Goal: Entertainment & Leisure: Consume media (video, audio)

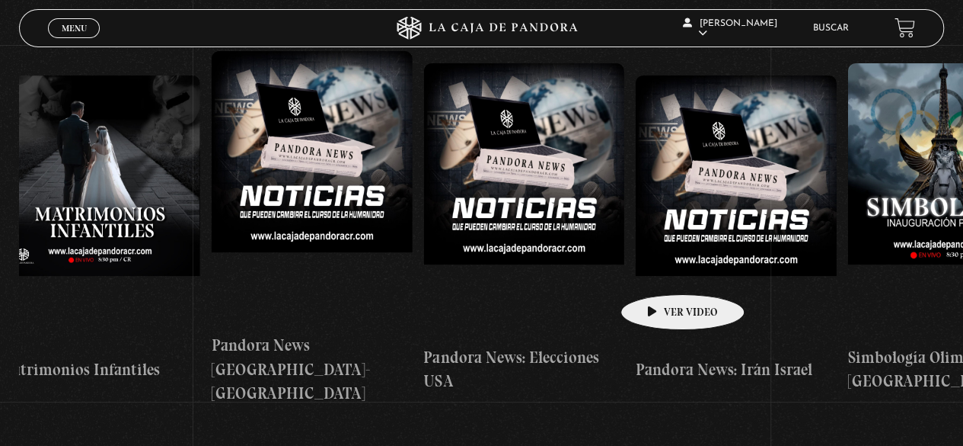
scroll to position [0, 1945]
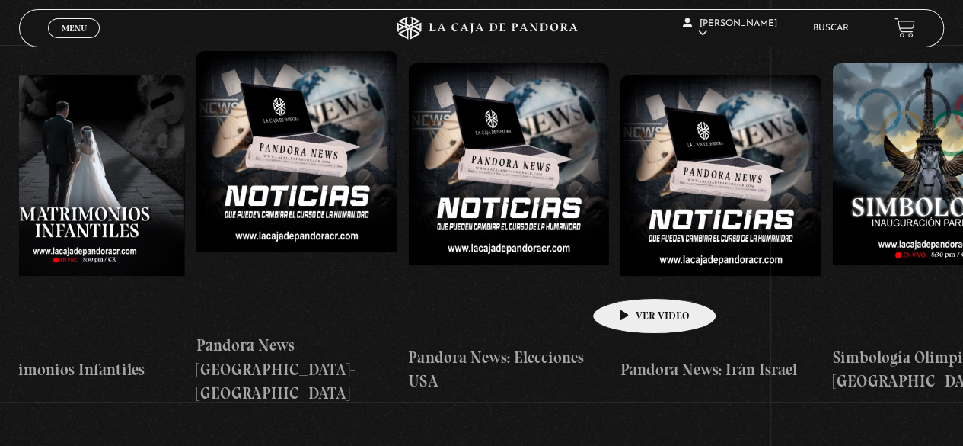
drag, startPoint x: 760, startPoint y: 259, endPoint x: 631, endPoint y: 275, distance: 130.5
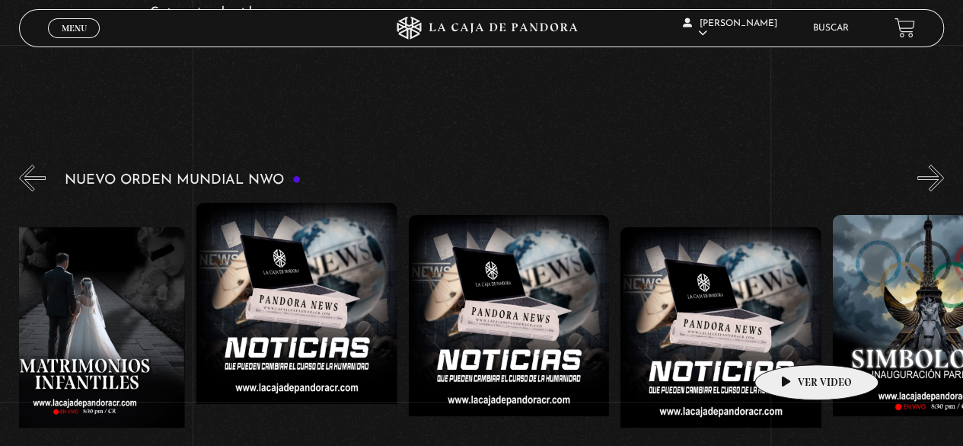
scroll to position [154, 0]
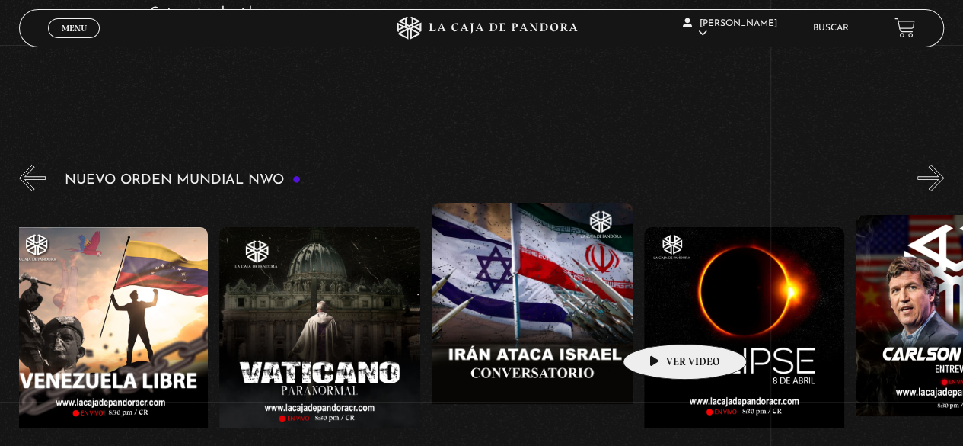
drag, startPoint x: 868, startPoint y: 304, endPoint x: 658, endPoint y: 321, distance: 210.9
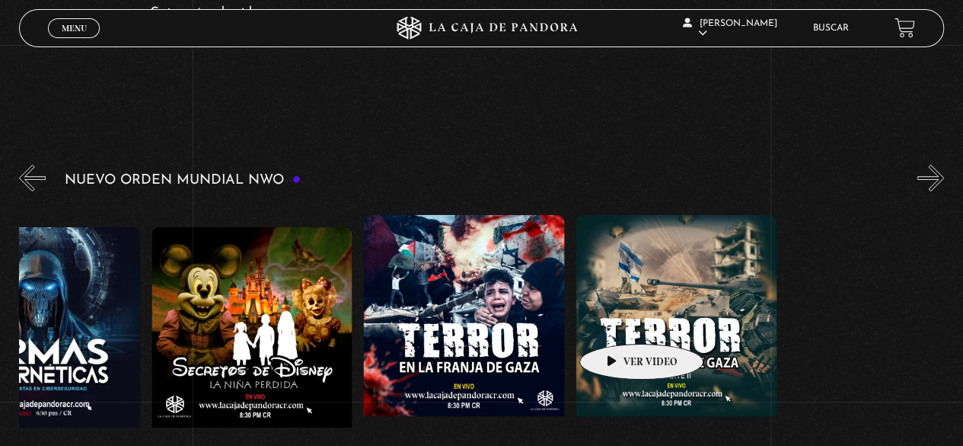
drag, startPoint x: 842, startPoint y: 310, endPoint x: 617, endPoint y: 320, distance: 224.9
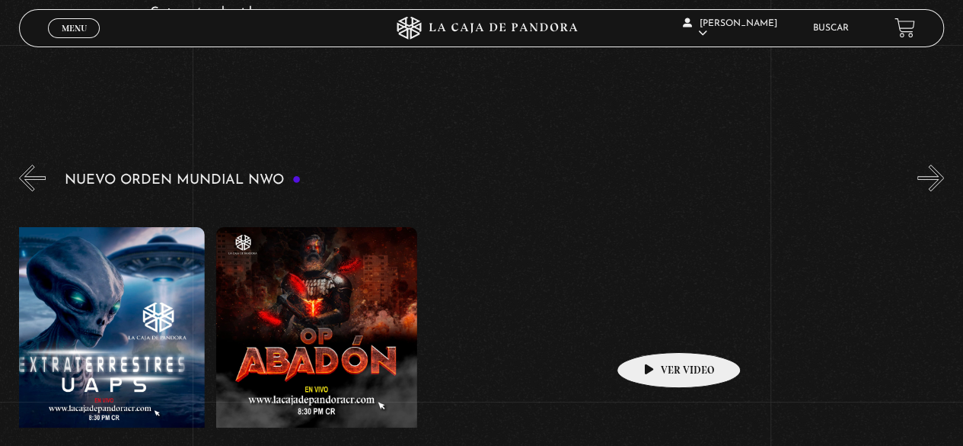
drag, startPoint x: 856, startPoint y: 311, endPoint x: 653, endPoint y: 328, distance: 203.3
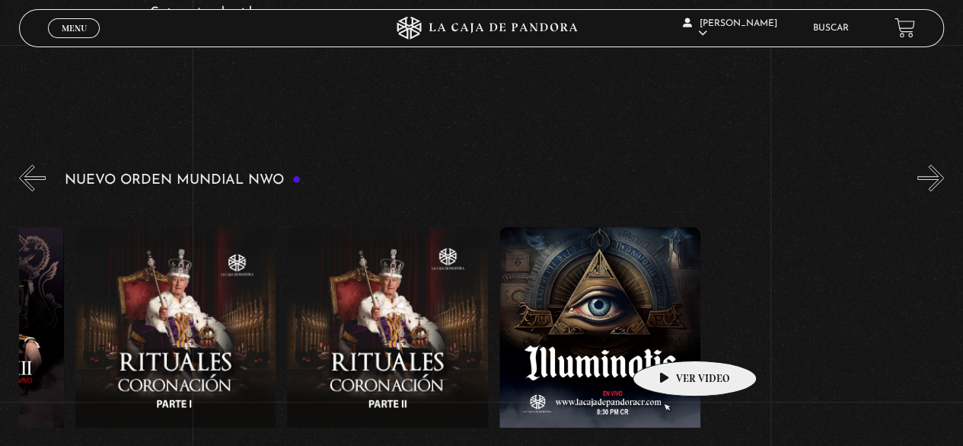
drag, startPoint x: 848, startPoint y: 321, endPoint x: 653, endPoint y: 337, distance: 194.9
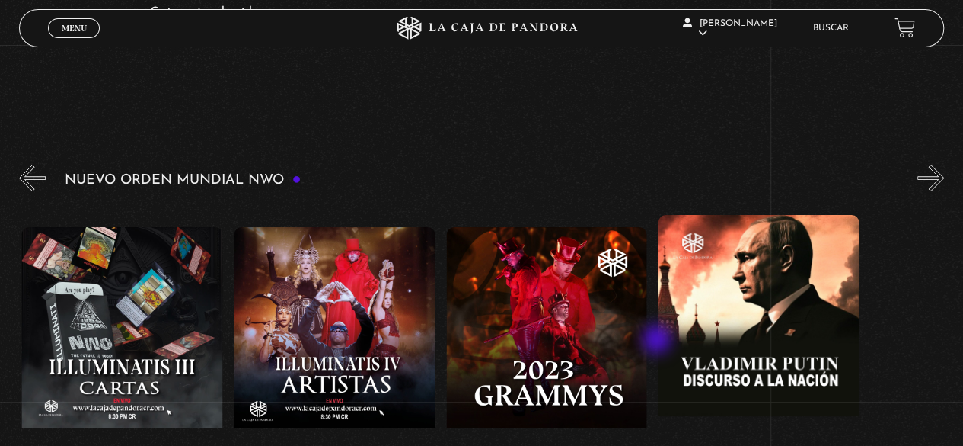
drag, startPoint x: 836, startPoint y: 333, endPoint x: 651, endPoint y: 338, distance: 185.1
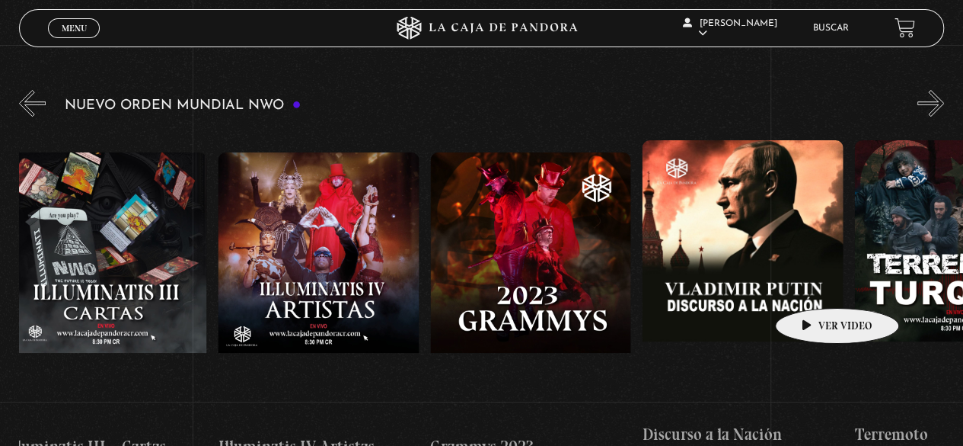
scroll to position [228, 0]
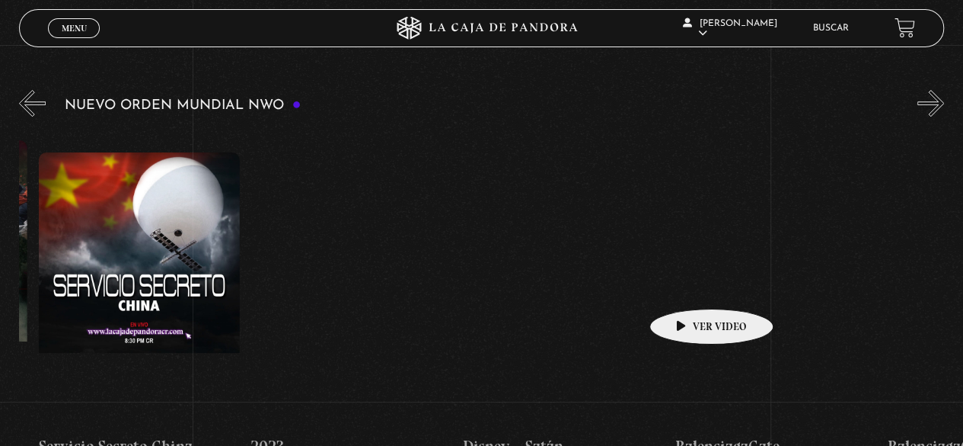
drag, startPoint x: 871, startPoint y: 280, endPoint x: 666, endPoint y: 286, distance: 205.7
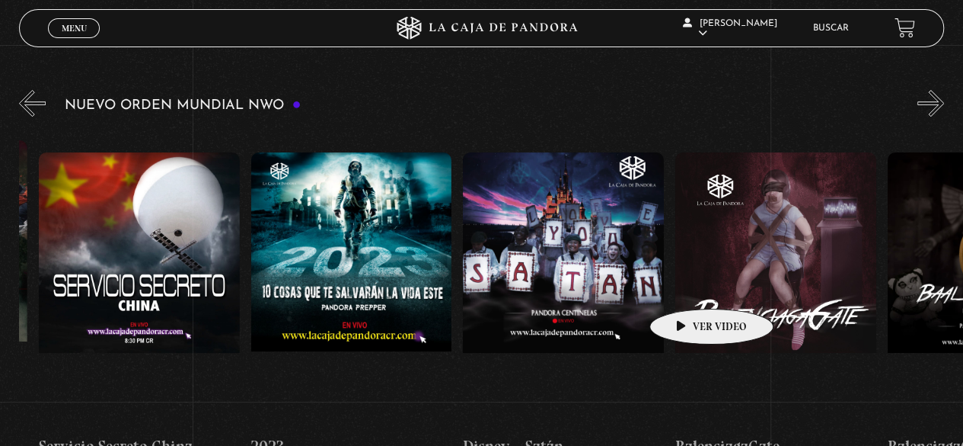
click at [666, 286] on div "Células Durmientes Pandora News: Israel vrs Irán Parte I Pandora News: Israel v…" at bounding box center [144, 305] width 16341 height 354
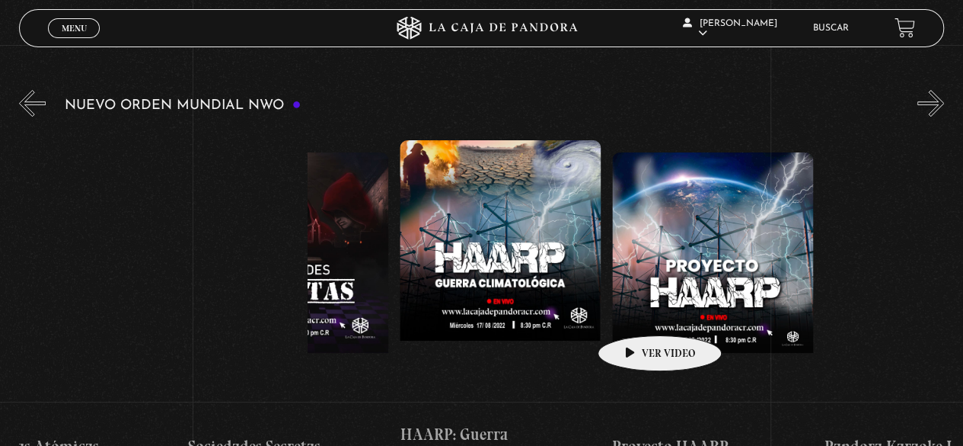
scroll to position [0, 9398]
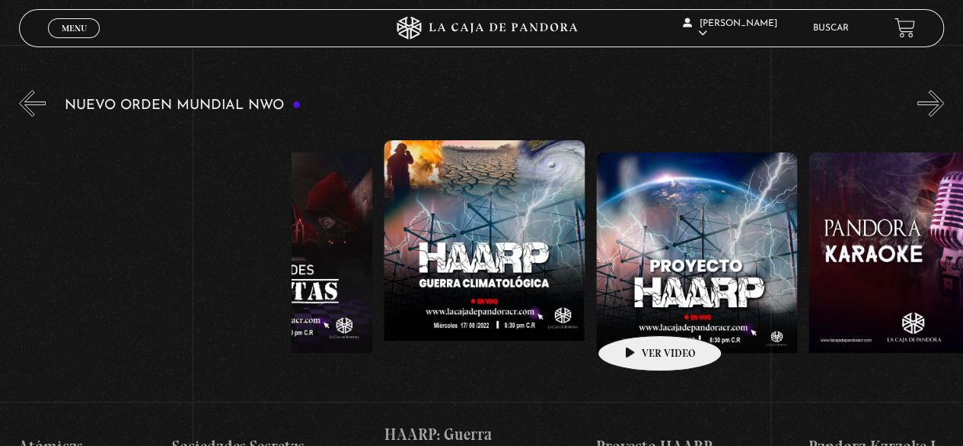
drag, startPoint x: 902, startPoint y: 286, endPoint x: 634, endPoint y: 311, distance: 270.0
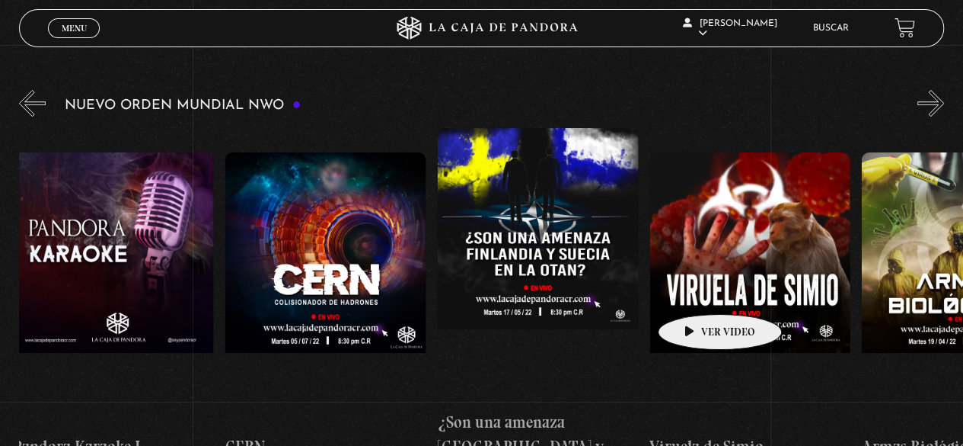
drag, startPoint x: 794, startPoint y: 280, endPoint x: 635, endPoint y: 292, distance: 159.6
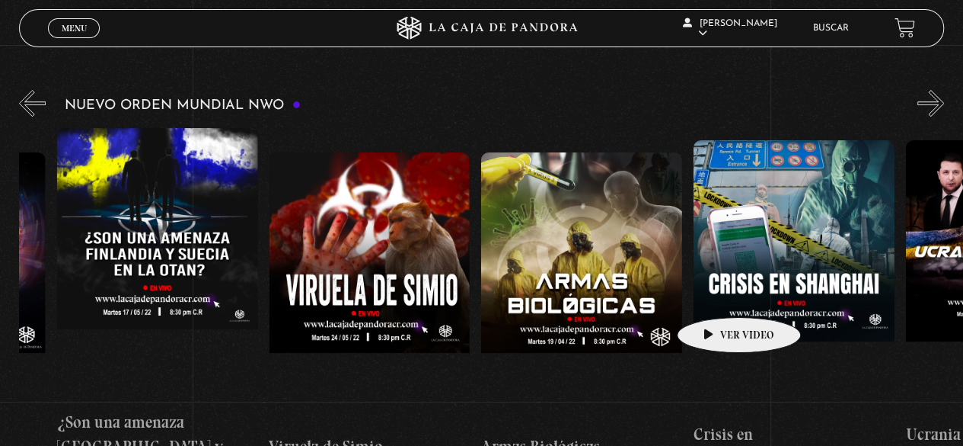
drag, startPoint x: 790, startPoint y: 282, endPoint x: 714, endPoint y: 294, distance: 76.4
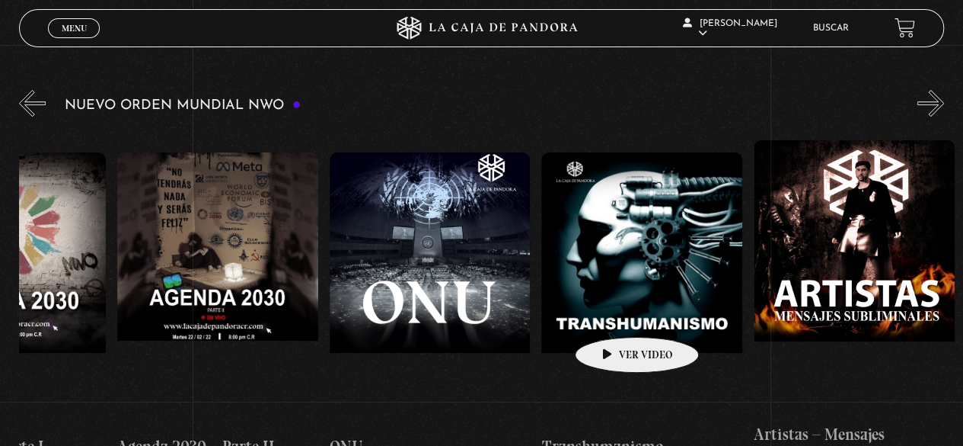
scroll to position [0, 11795]
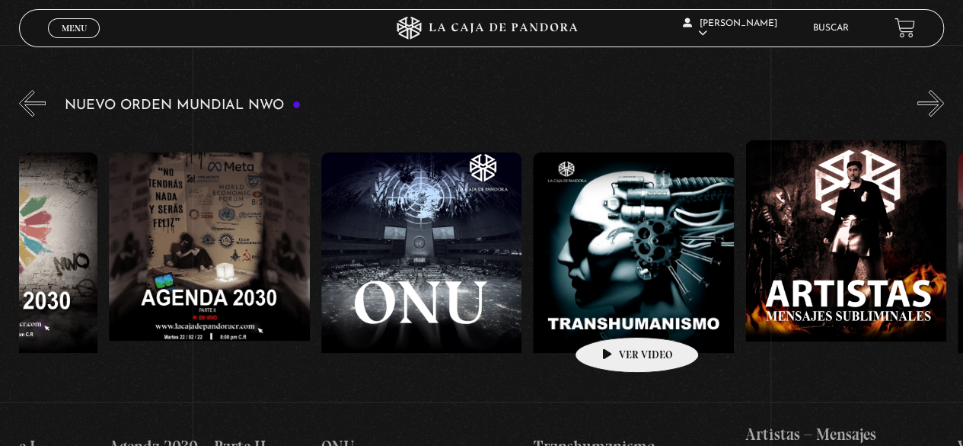
drag, startPoint x: 855, startPoint y: 294, endPoint x: 612, endPoint y: 314, distance: 243.0
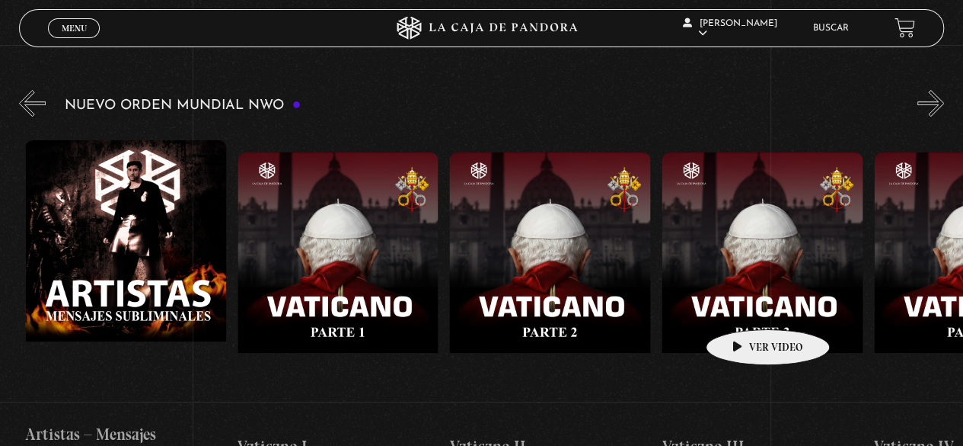
drag, startPoint x: 876, startPoint y: 293, endPoint x: 743, endPoint y: 306, distance: 133.1
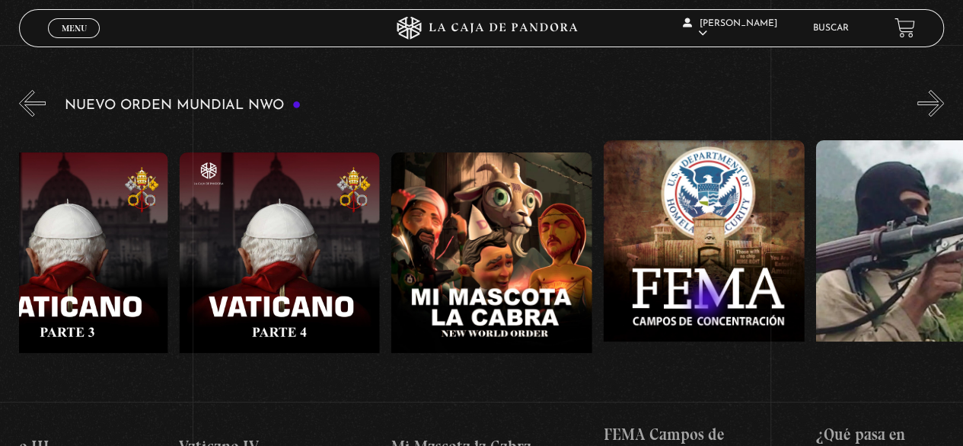
scroll to position [0, 13372]
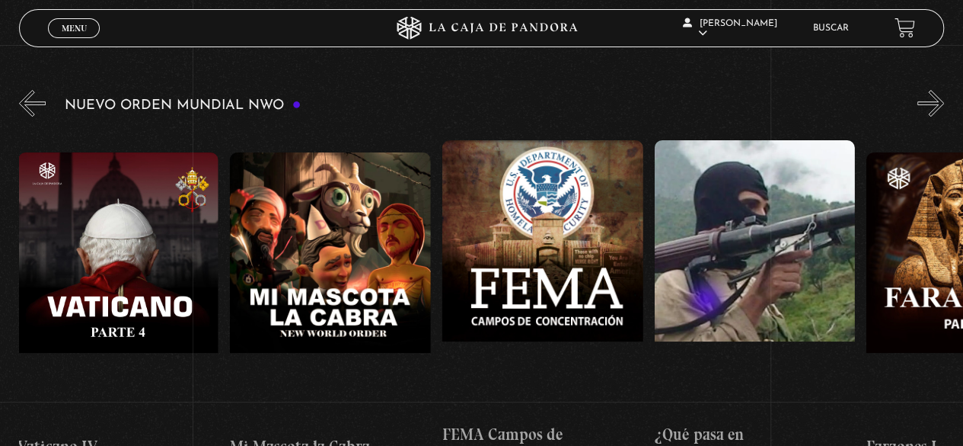
drag, startPoint x: 818, startPoint y: 281, endPoint x: 649, endPoint y: 307, distance: 171.0
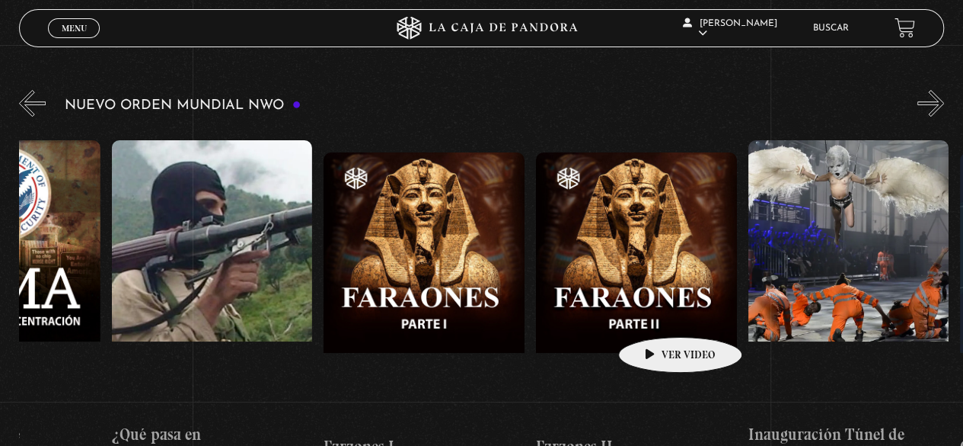
drag, startPoint x: 764, startPoint y: 301, endPoint x: 655, endPoint y: 314, distance: 109.7
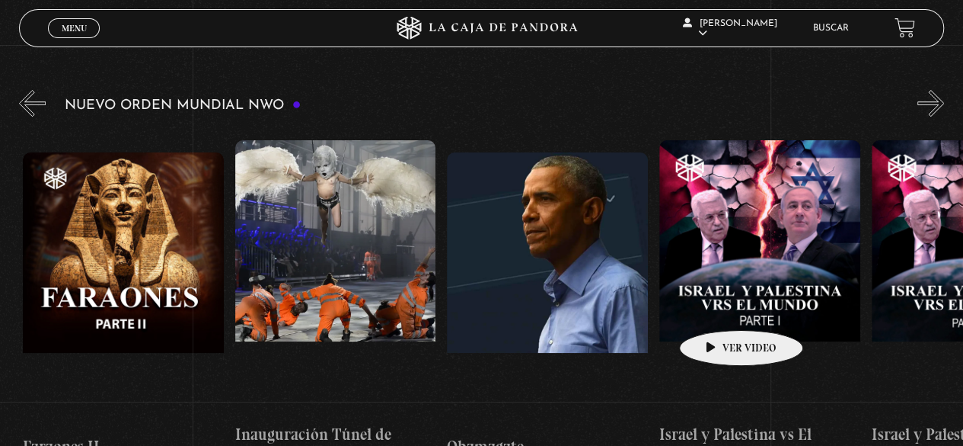
drag, startPoint x: 819, startPoint y: 301, endPoint x: 714, endPoint y: 307, distance: 104.5
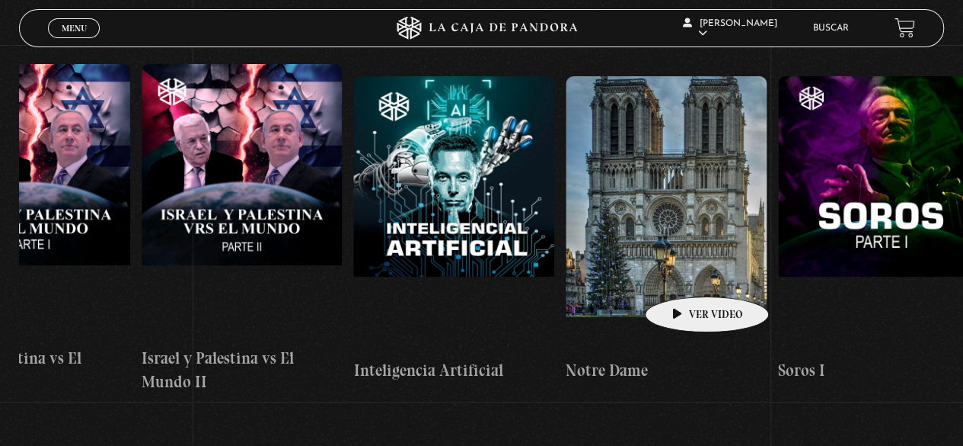
scroll to position [0, 15166]
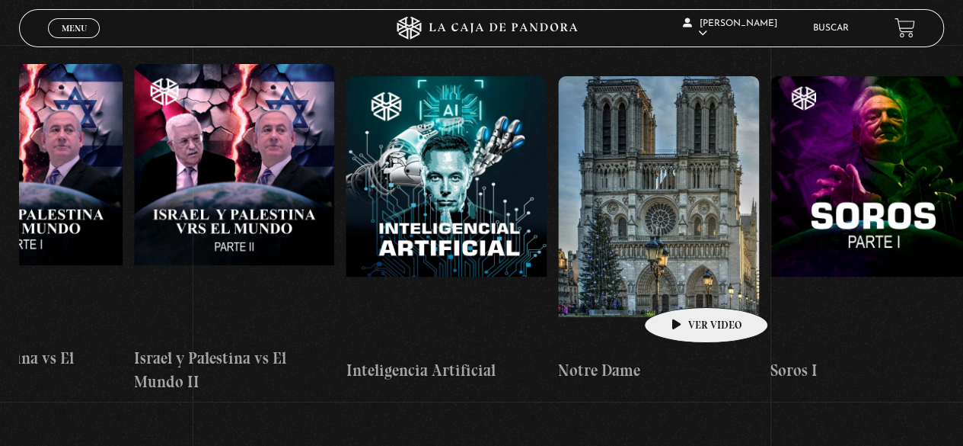
drag, startPoint x: 826, startPoint y: 249, endPoint x: 682, endPoint y: 284, distance: 147.4
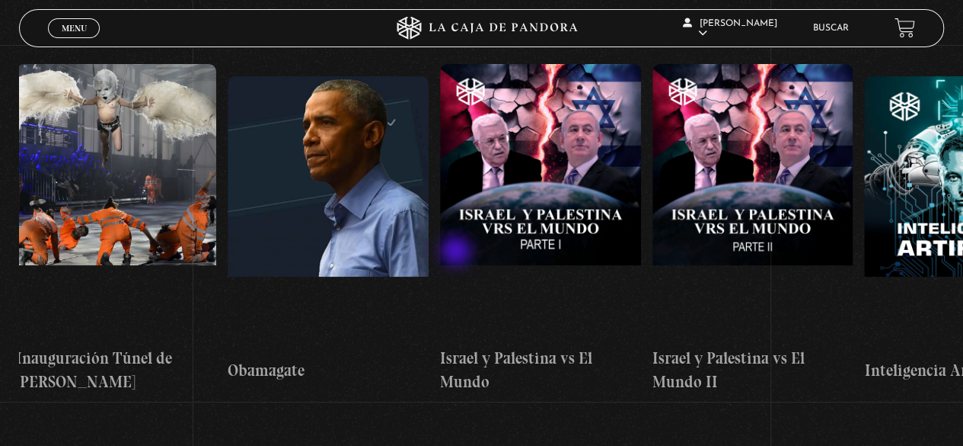
scroll to position [0, 14621]
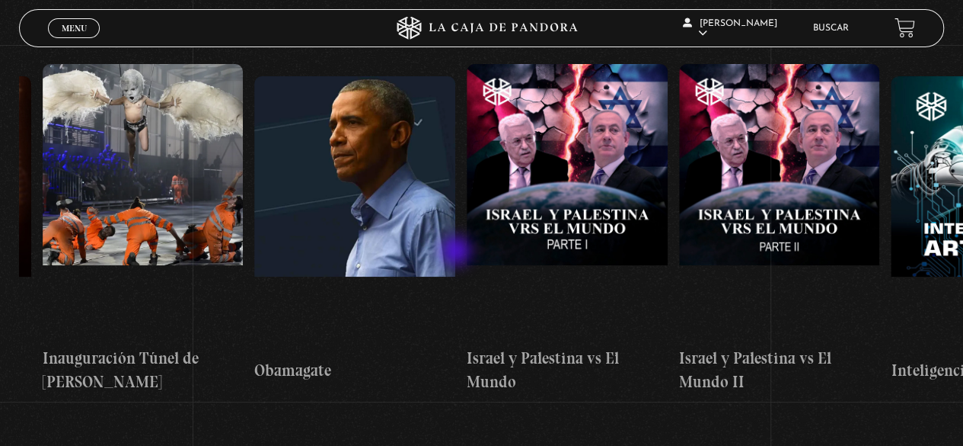
drag, startPoint x: 359, startPoint y: 232, endPoint x: 458, endPoint y: 252, distance: 101.1
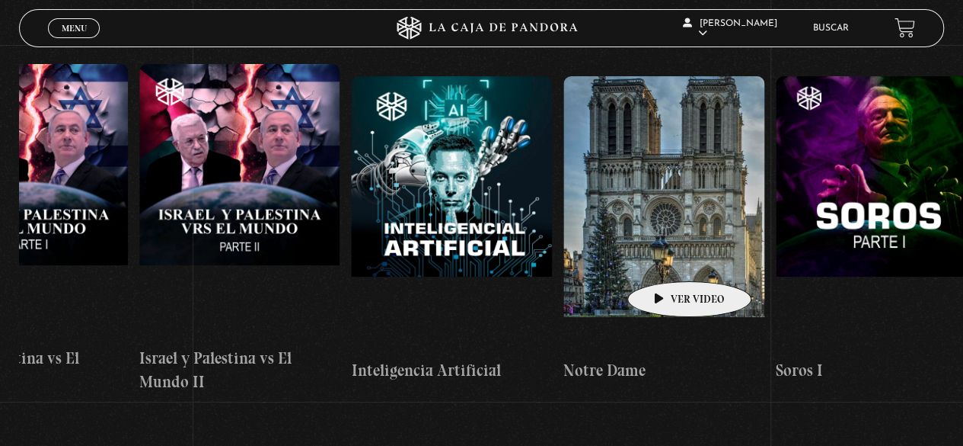
scroll to position [0, 15165]
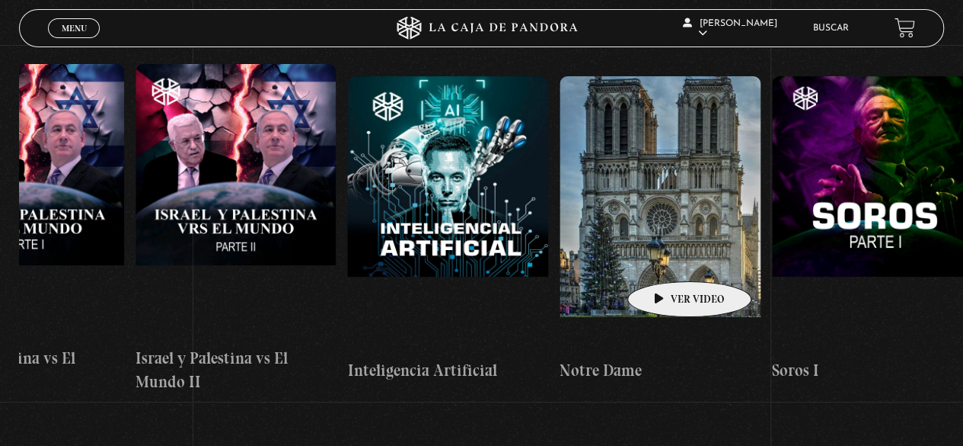
drag, startPoint x: 774, startPoint y: 250, endPoint x: 666, endPoint y: 258, distance: 108.5
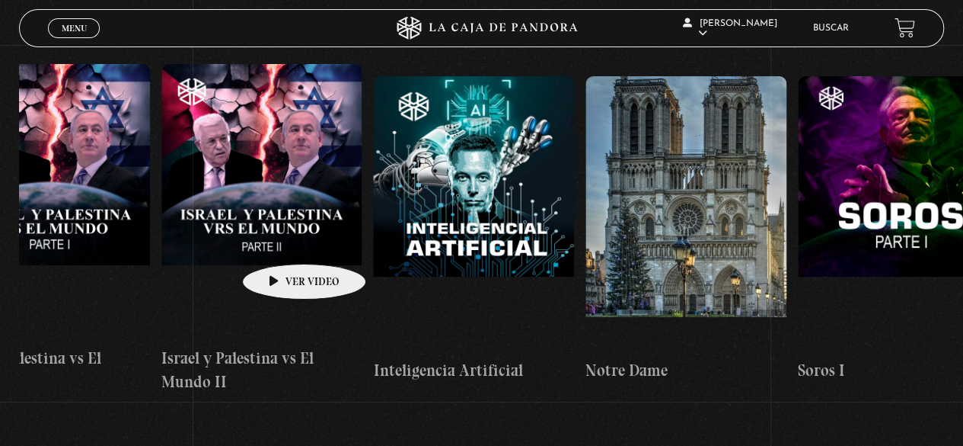
scroll to position [0, 15386]
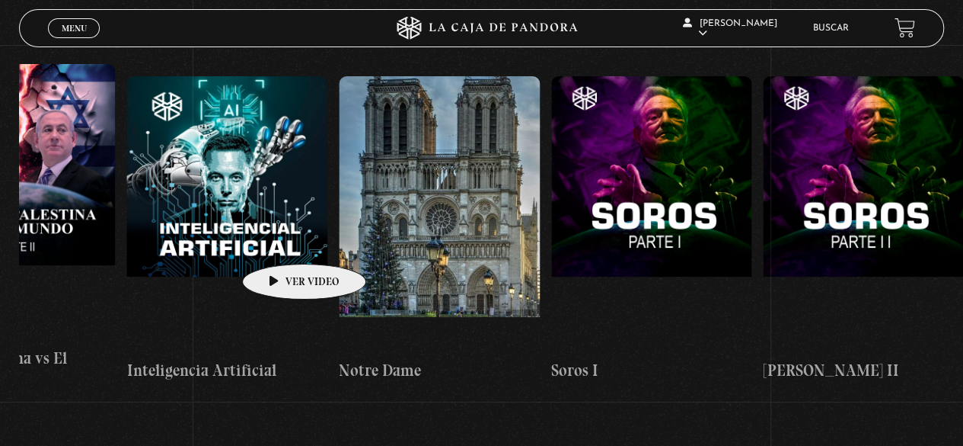
drag, startPoint x: 234, startPoint y: 228, endPoint x: 165, endPoint y: 234, distance: 69.6
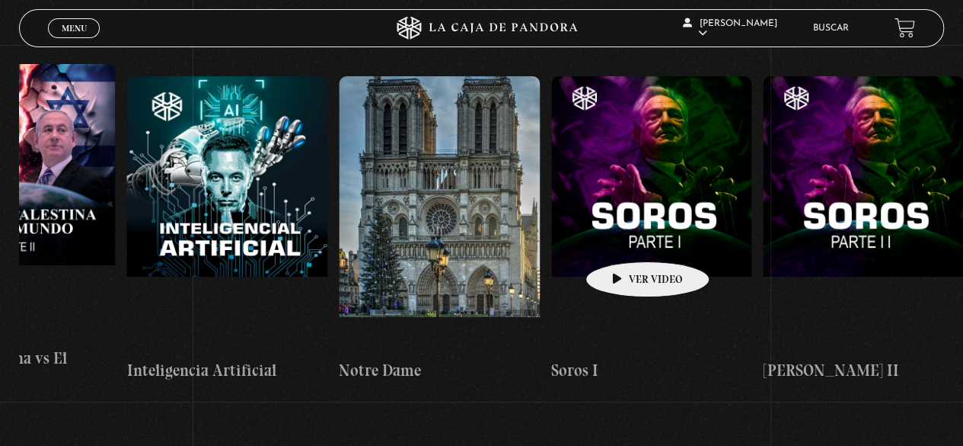
drag, startPoint x: 748, startPoint y: 225, endPoint x: 565, endPoint y: 240, distance: 183.4
click at [565, 240] on figure at bounding box center [651, 213] width 201 height 274
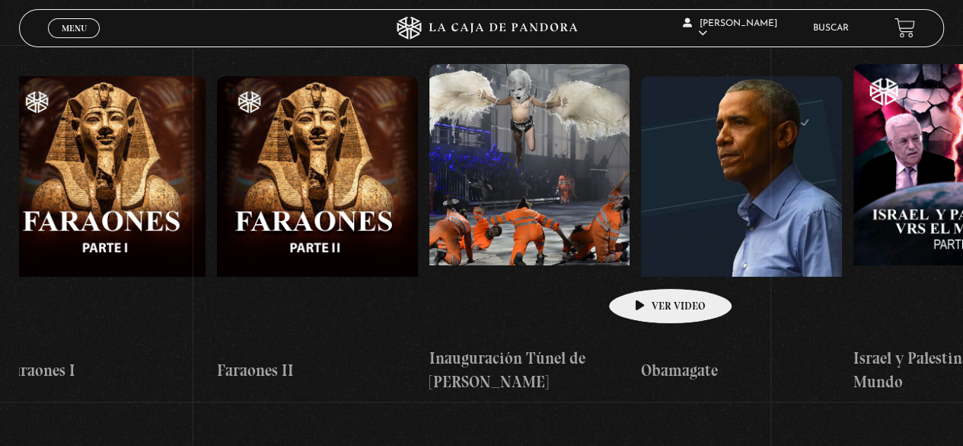
drag, startPoint x: 442, startPoint y: 248, endPoint x: 695, endPoint y: 266, distance: 252.7
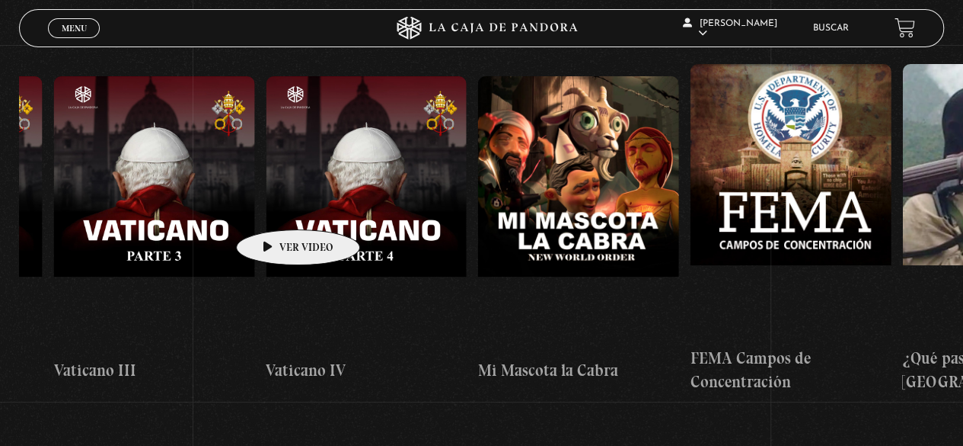
drag, startPoint x: 550, startPoint y: 217, endPoint x: 748, endPoint y: 204, distance: 198.4
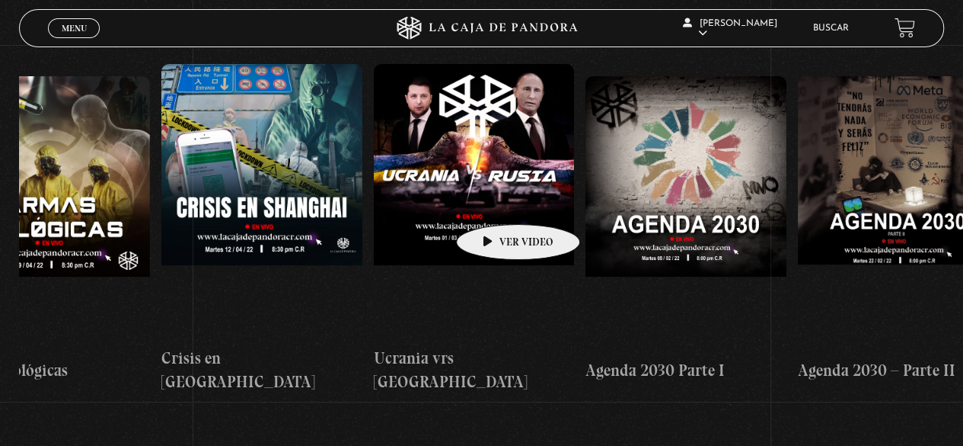
drag, startPoint x: 402, startPoint y: 190, endPoint x: 819, endPoint y: 224, distance: 418.0
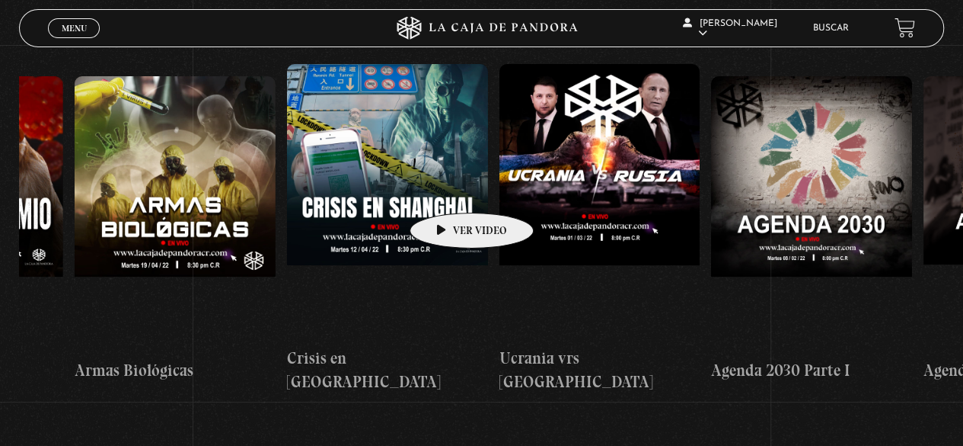
scroll to position [0, 9923]
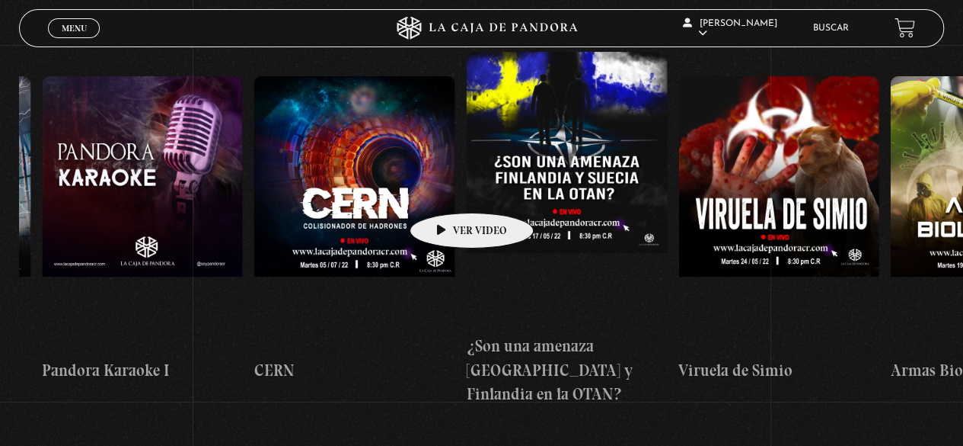
drag, startPoint x: 458, startPoint y: 190, endPoint x: 616, endPoint y: 196, distance: 158.5
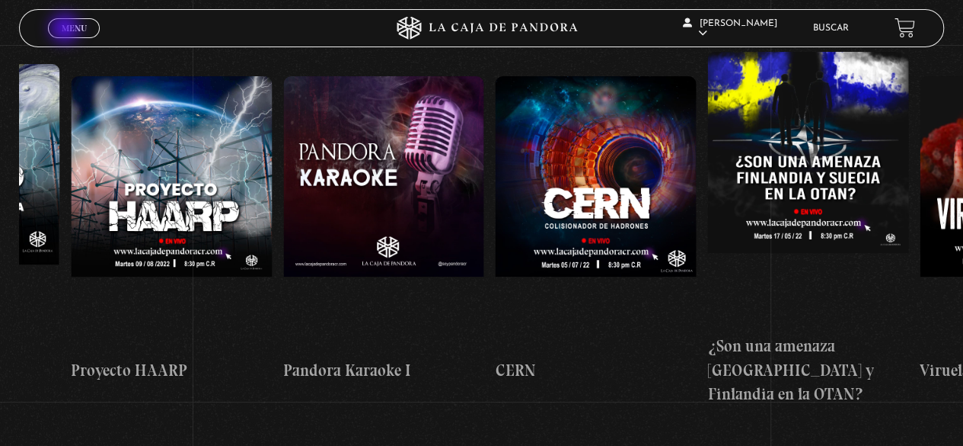
click at [66, 30] on span "Menu" at bounding box center [74, 28] width 25 height 9
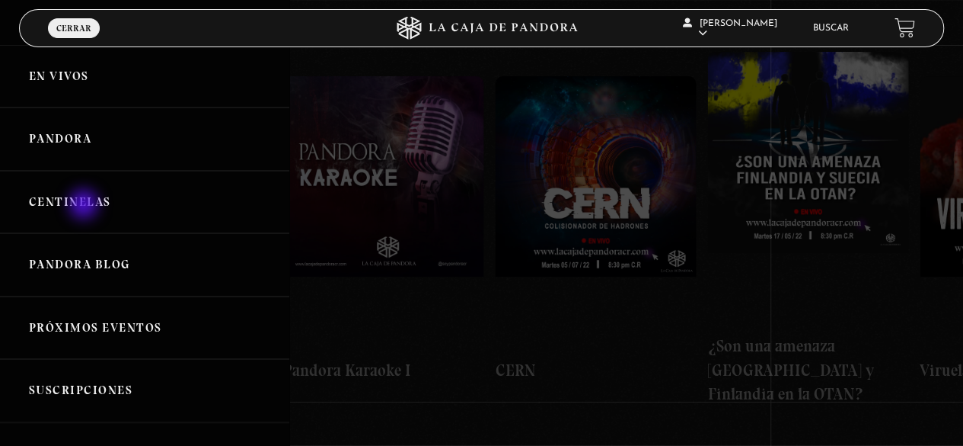
click at [85, 206] on link "Centinelas" at bounding box center [144, 202] width 289 height 63
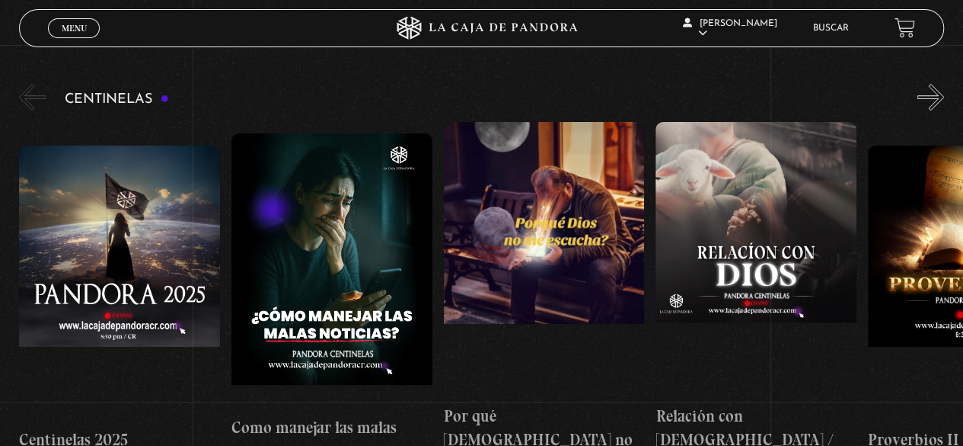
scroll to position [152, 0]
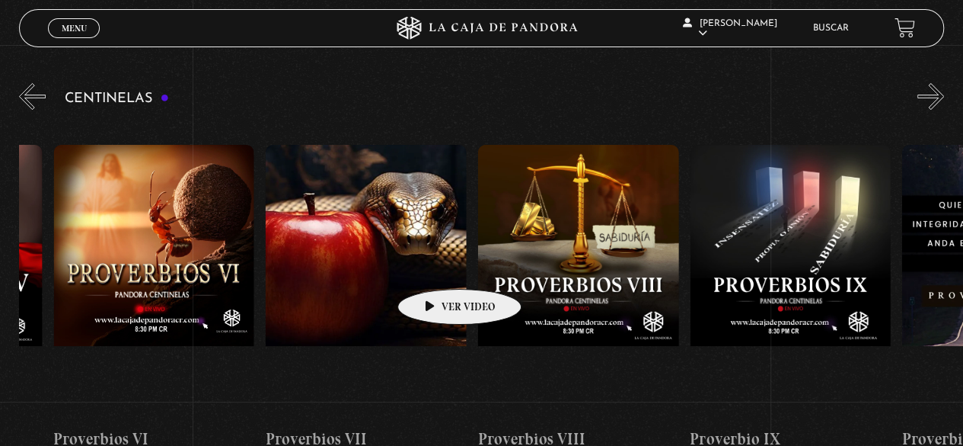
drag, startPoint x: 745, startPoint y: 251, endPoint x: 433, endPoint y: 264, distance: 312.6
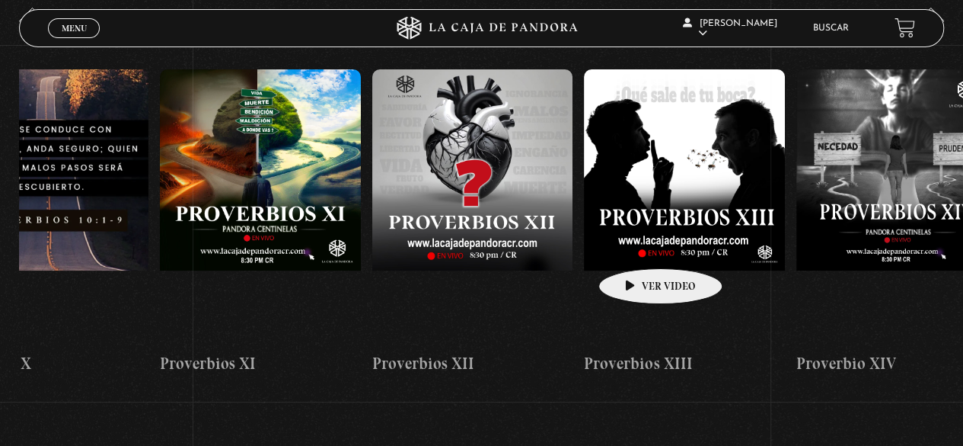
scroll to position [228, 0]
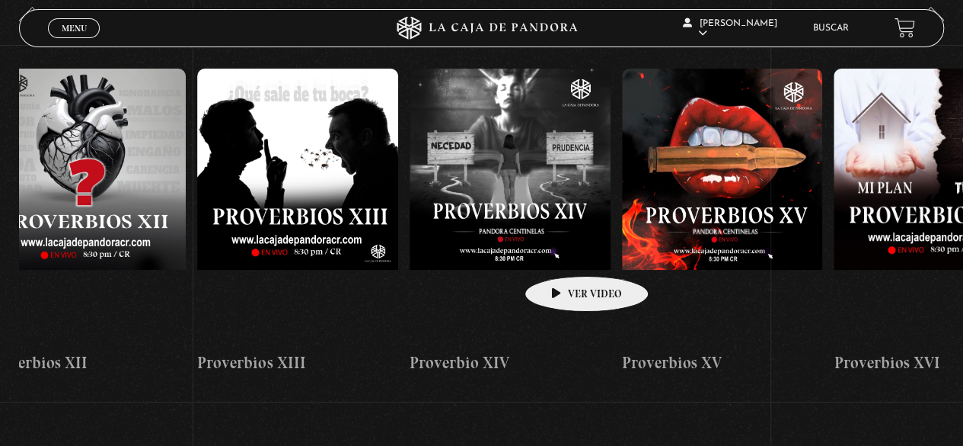
drag, startPoint x: 803, startPoint y: 236, endPoint x: 554, endPoint y: 247, distance: 248.5
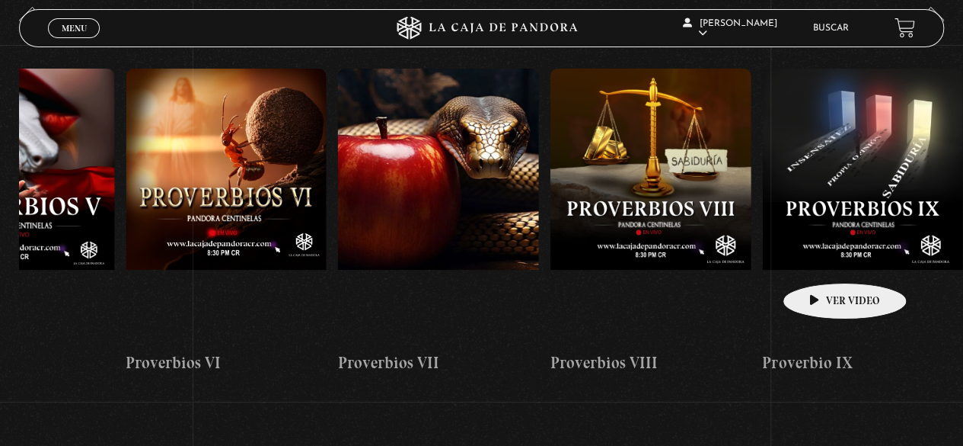
scroll to position [0, 1584]
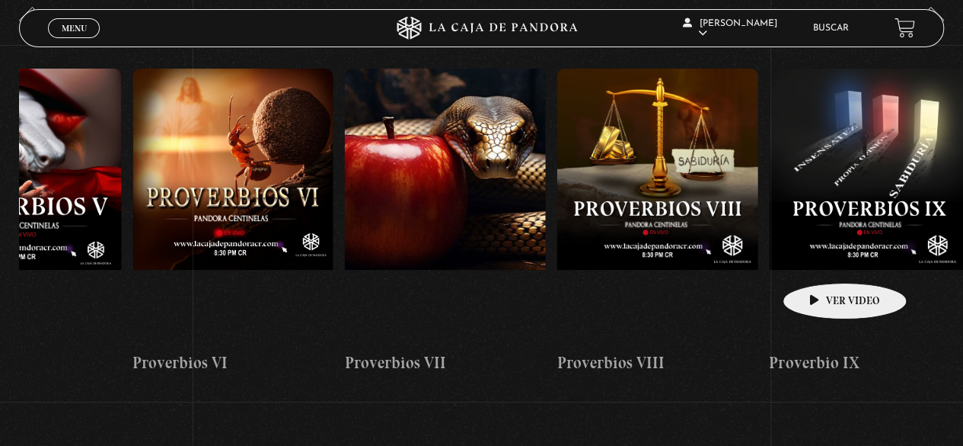
drag, startPoint x: 583, startPoint y: 254, endPoint x: 821, endPoint y: 260, distance: 237.7
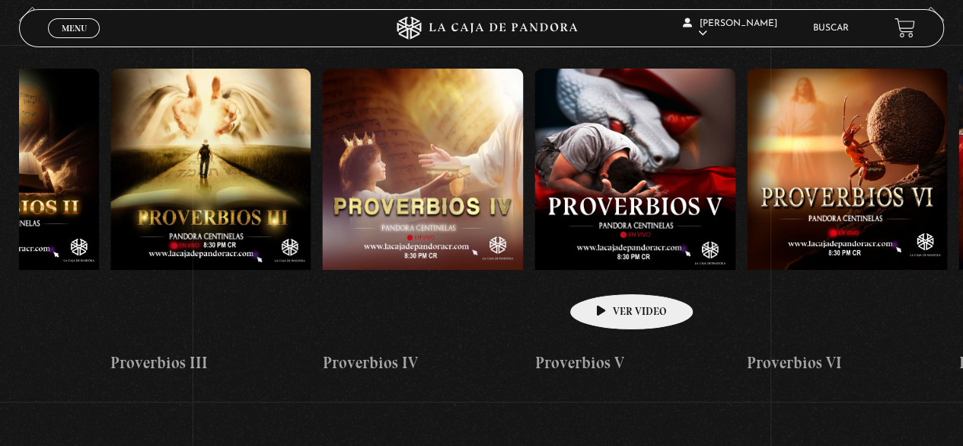
scroll to position [0, 955]
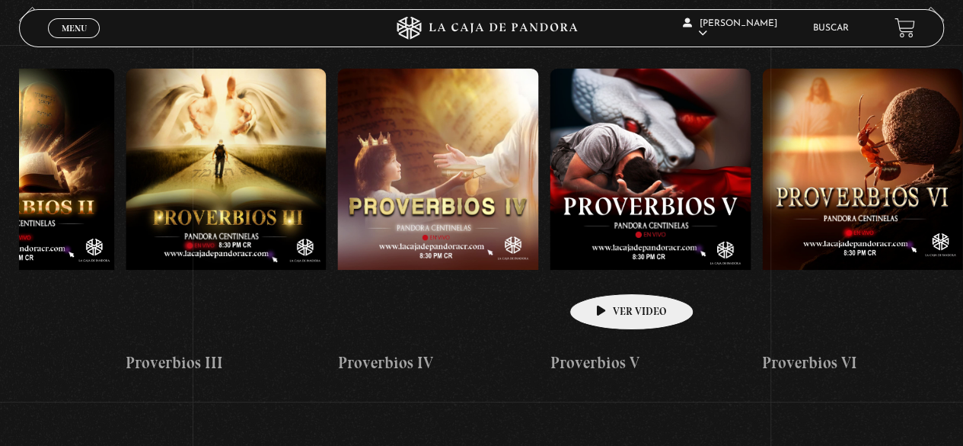
drag, startPoint x: 481, startPoint y: 270, endPoint x: 608, endPoint y: 270, distance: 126.4
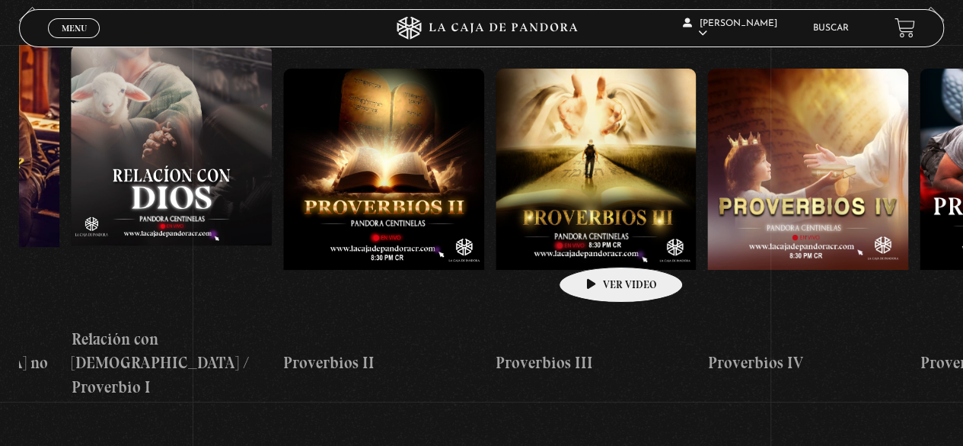
scroll to position [0, 573]
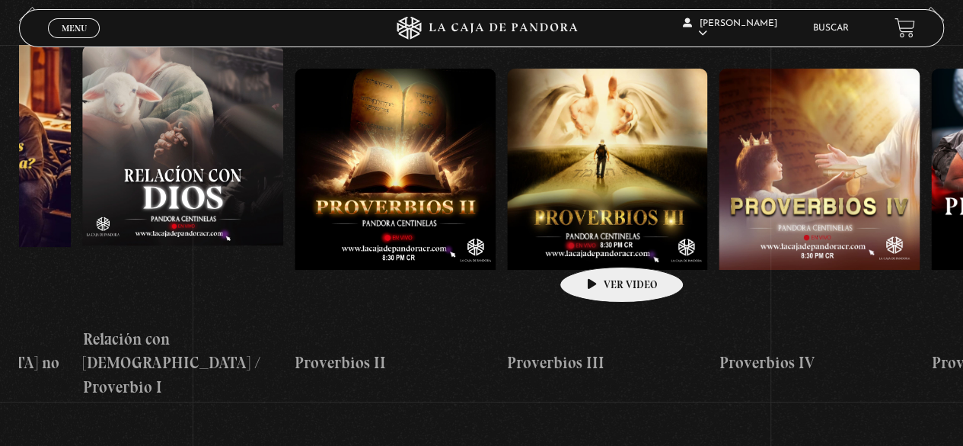
drag, startPoint x: 521, startPoint y: 237, endPoint x: 598, endPoint y: 244, distance: 77.2
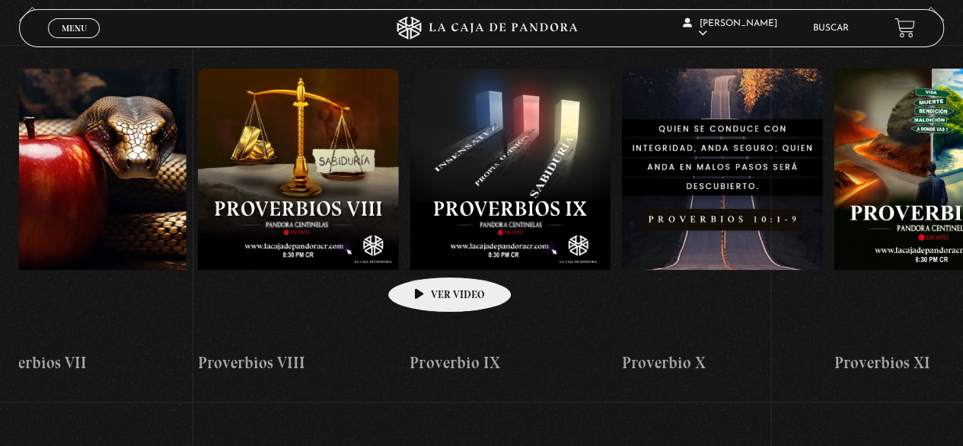
drag, startPoint x: 698, startPoint y: 244, endPoint x: 422, endPoint y: 252, distance: 275.8
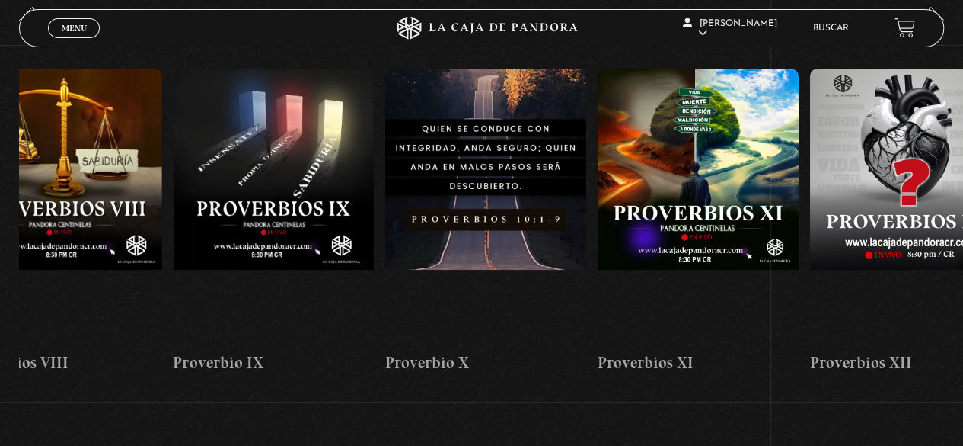
scroll to position [0, 2817]
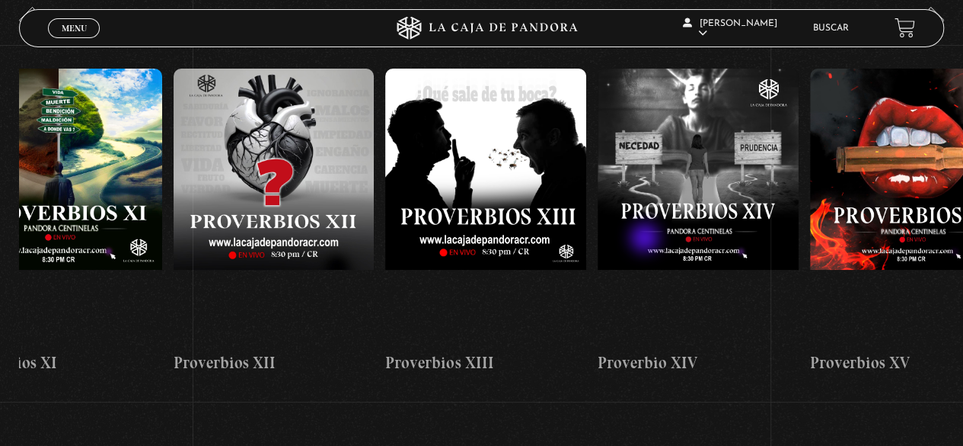
drag, startPoint x: 803, startPoint y: 236, endPoint x: 628, endPoint y: 238, distance: 175.2
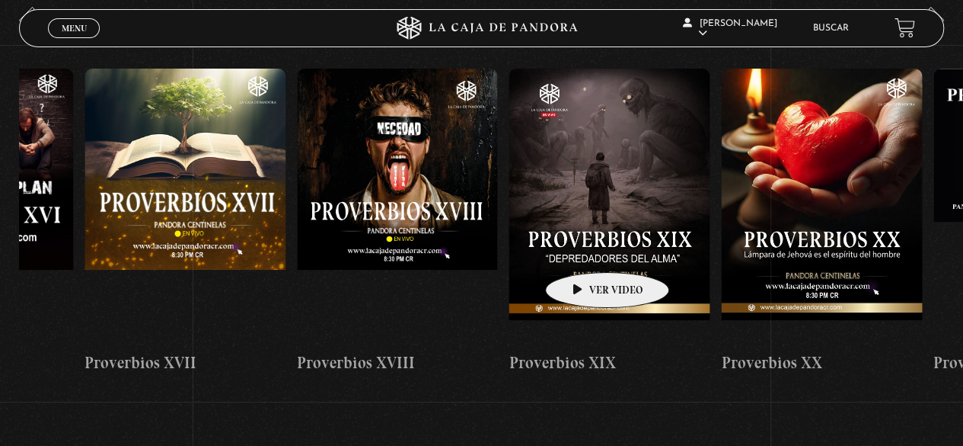
scroll to position [0, 4021]
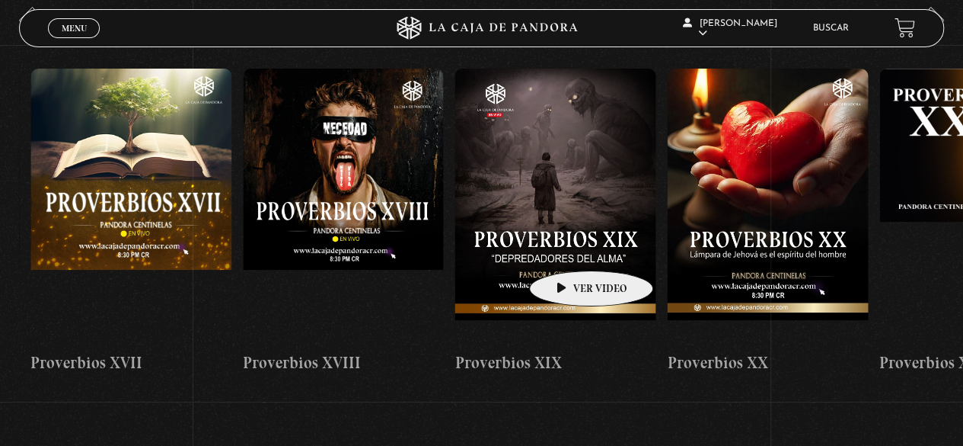
drag, startPoint x: 806, startPoint y: 234, endPoint x: 567, endPoint y: 247, distance: 239.5
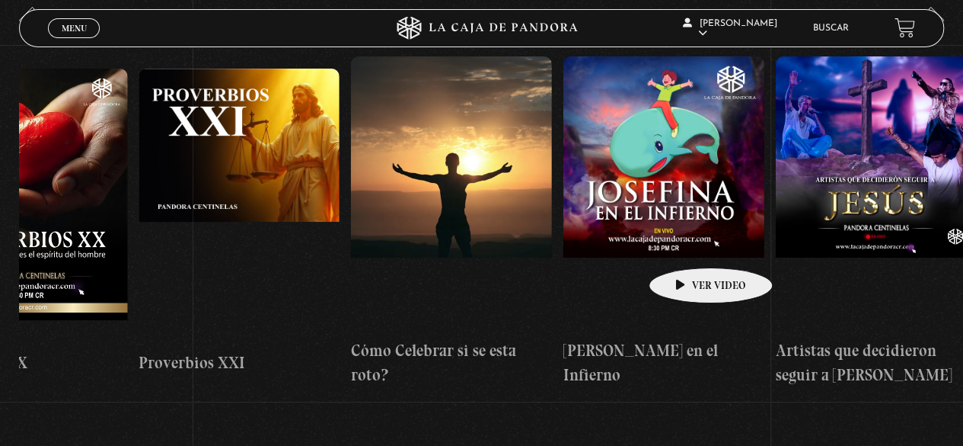
scroll to position [0, 4999]
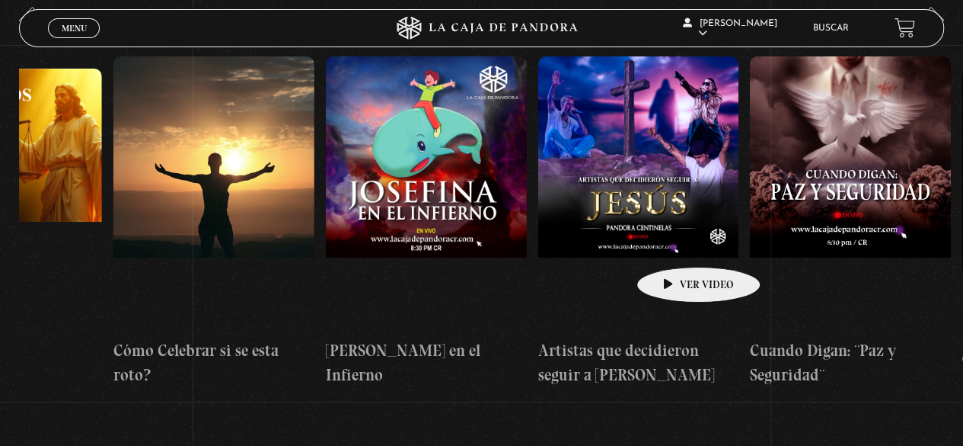
drag, startPoint x: 870, startPoint y: 246, endPoint x: 675, endPoint y: 244, distance: 195.0
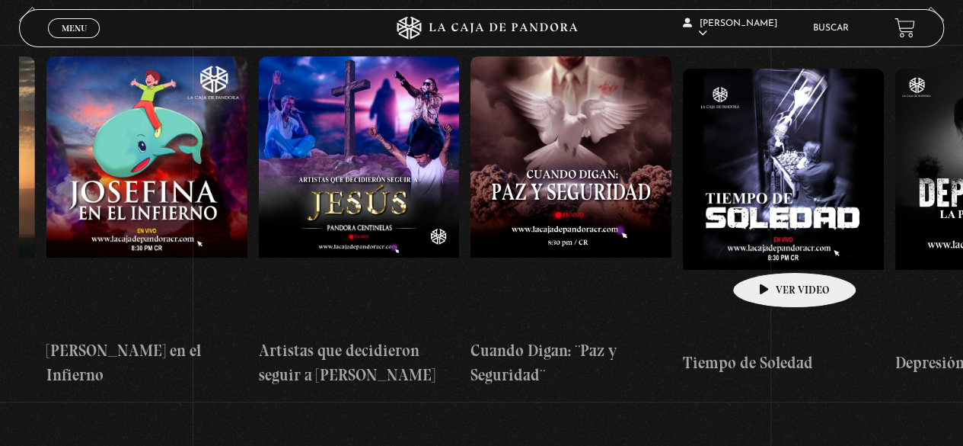
scroll to position [0, 5287]
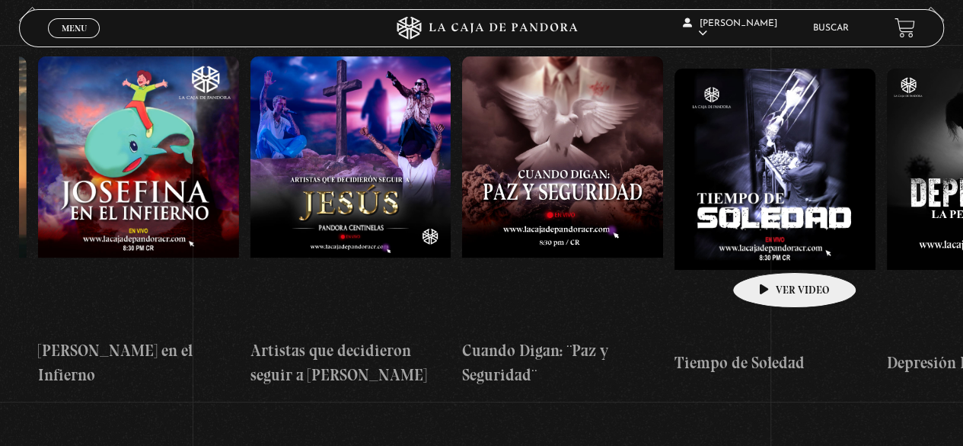
drag, startPoint x: 812, startPoint y: 246, endPoint x: 771, endPoint y: 249, distance: 41.2
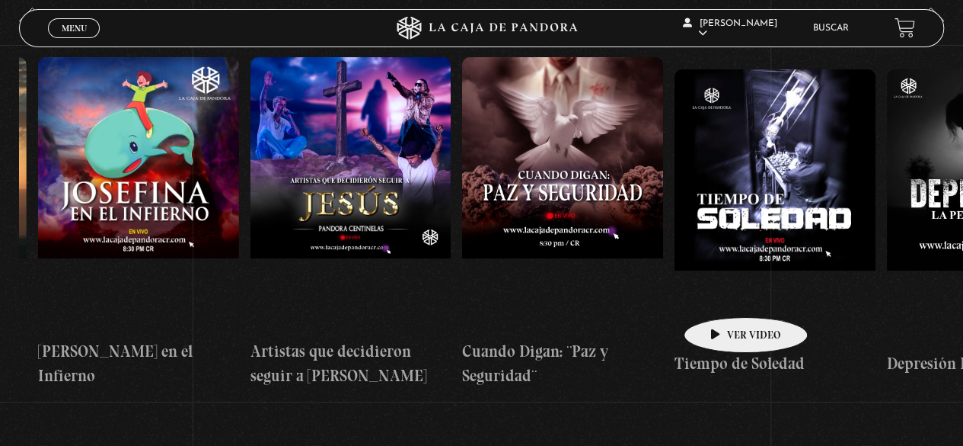
scroll to position [228, 0]
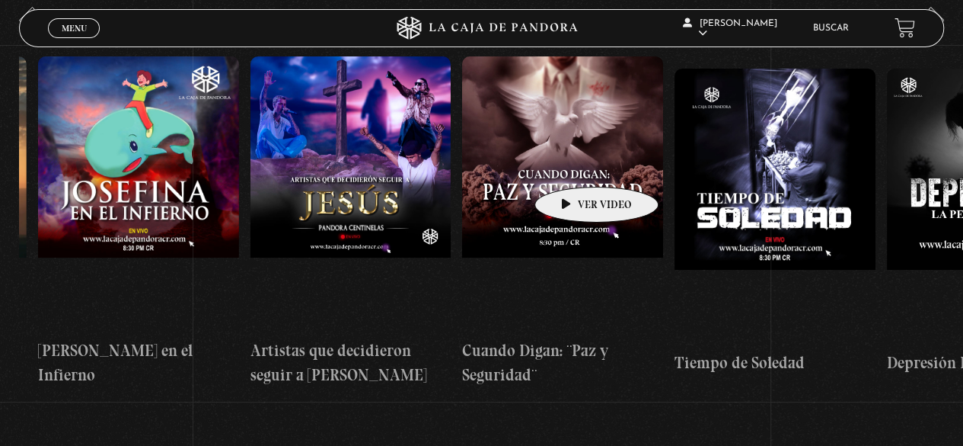
click at [573, 162] on figure at bounding box center [562, 193] width 201 height 274
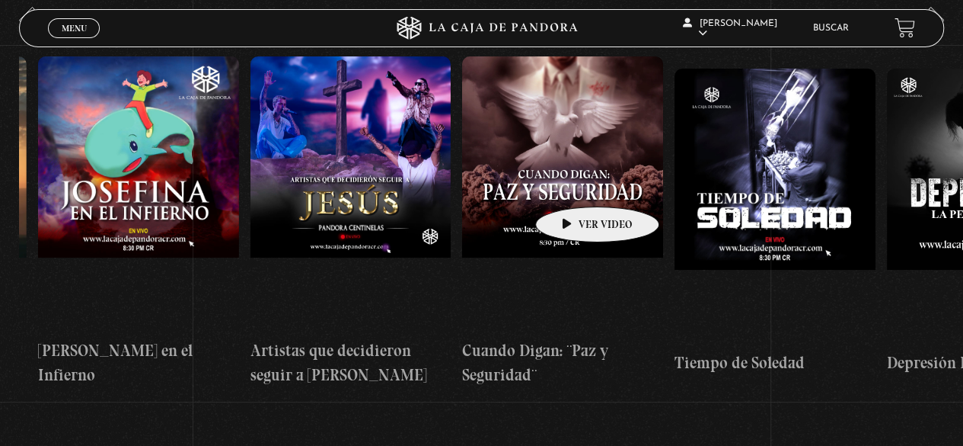
click at [573, 184] on figure at bounding box center [562, 193] width 201 height 274
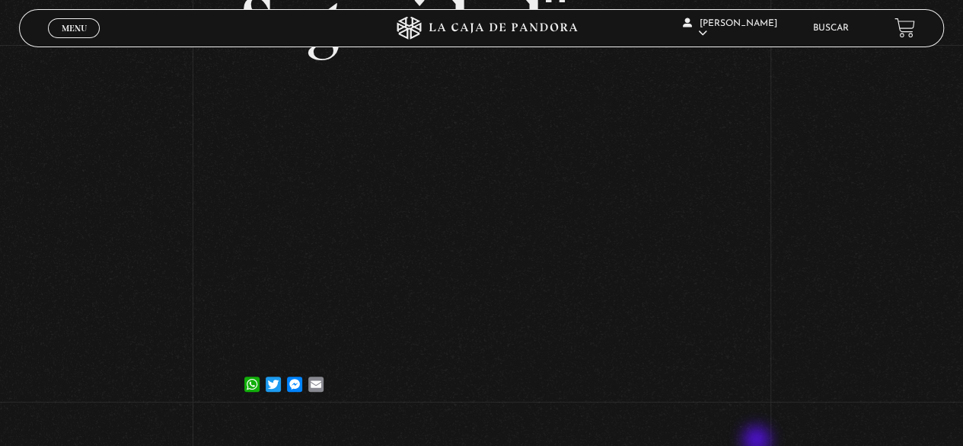
scroll to position [282, 0]
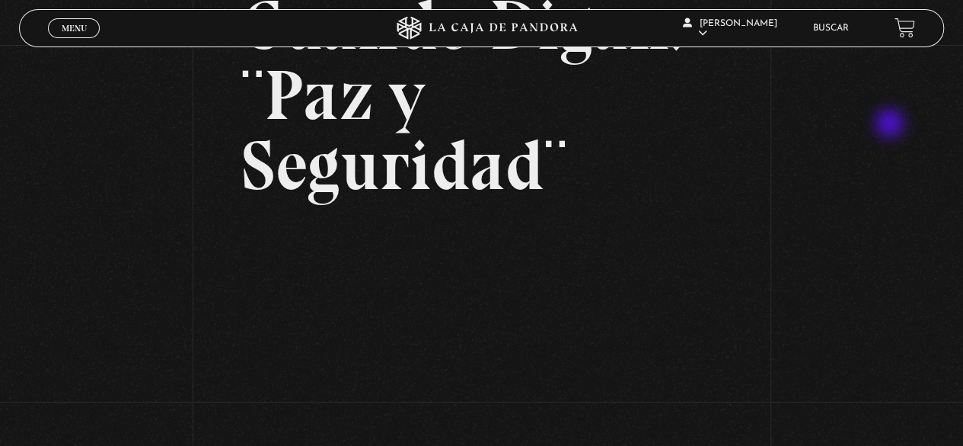
click at [892, 125] on div "Volver [DATE] Cuando Digan: ¨Paz y Seguridad¨ WhatsApp Twitter Messenger Email" at bounding box center [481, 239] width 963 height 649
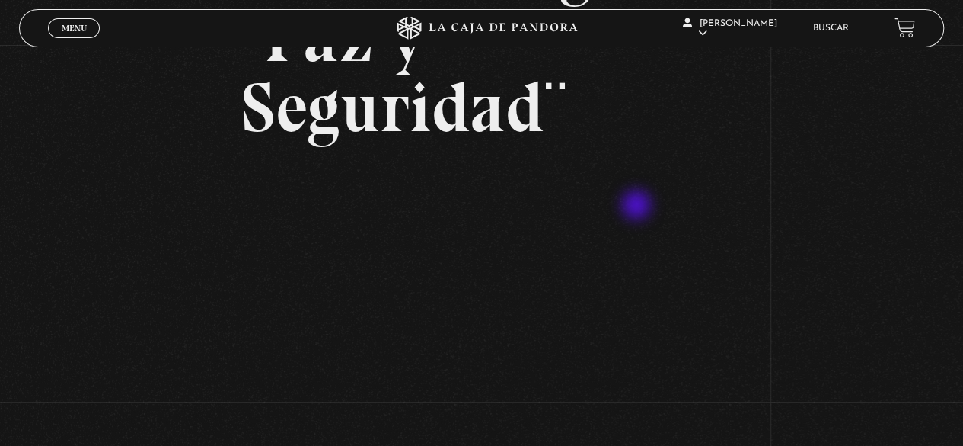
scroll to position [193, 0]
